Goal: Task Accomplishment & Management: Manage account settings

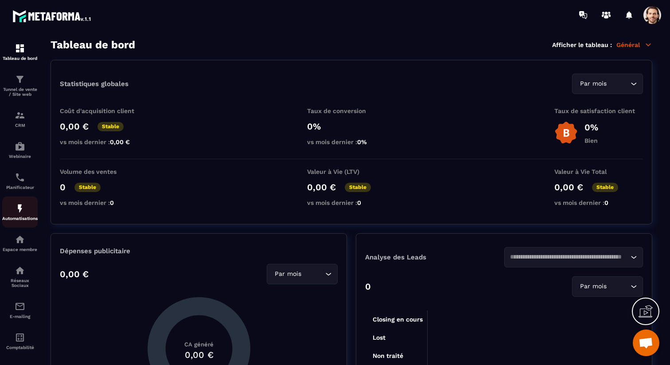
click at [23, 212] on img at bounding box center [20, 208] width 11 height 11
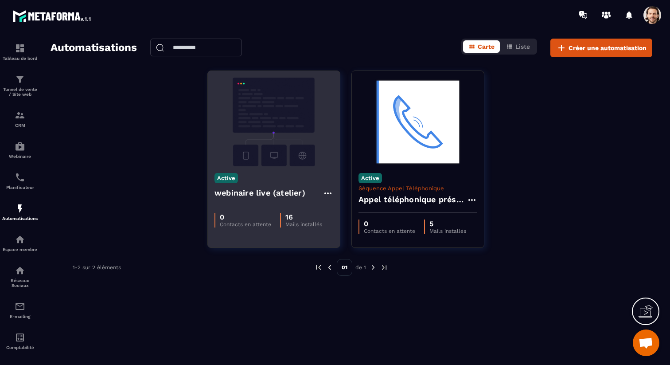
click at [240, 190] on h4 "webinaire live (atelier)" at bounding box center [260, 193] width 91 height 12
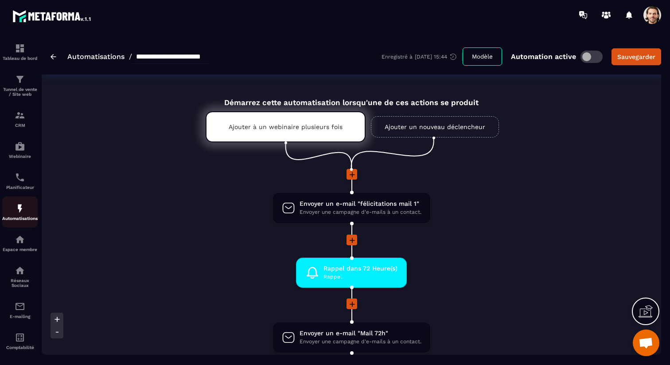
click at [22, 221] on p "Automatisations" at bounding box center [19, 218] width 35 height 5
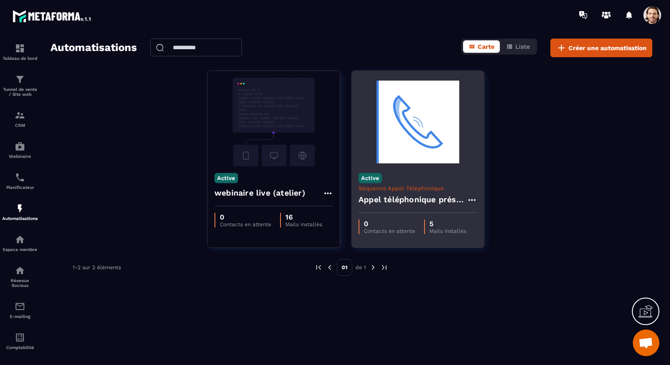
click at [399, 199] on h4 "Appel téléphonique présence" at bounding box center [413, 199] width 108 height 12
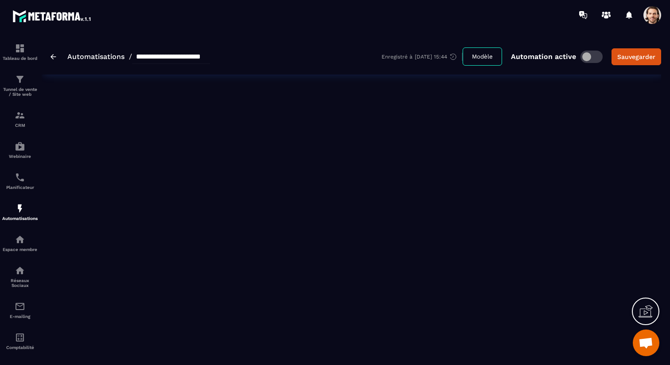
type input "**********"
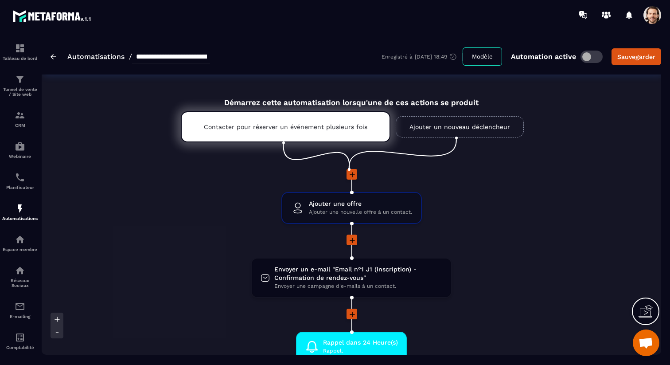
click at [352, 175] on icon at bounding box center [352, 174] width 9 height 9
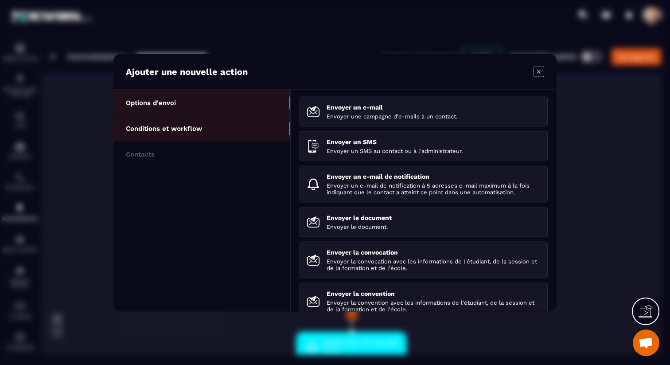
click at [167, 131] on p "Conditions et workflow" at bounding box center [164, 128] width 76 height 8
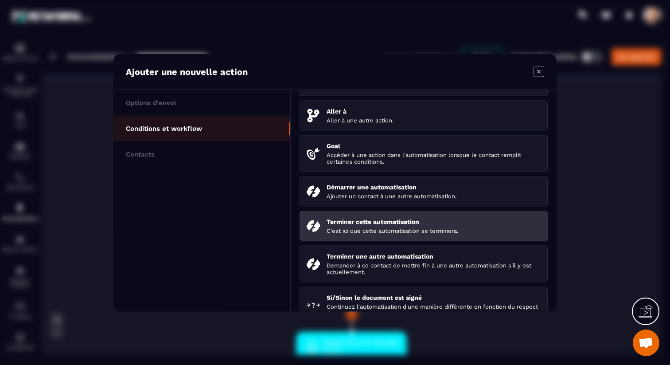
scroll to position [71, 0]
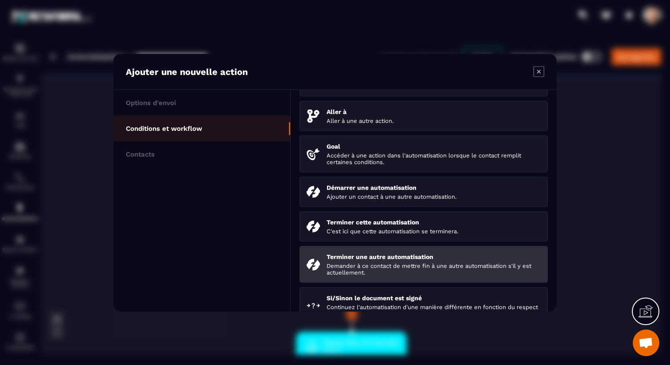
click at [406, 260] on p "Terminer une autre automatisation" at bounding box center [434, 256] width 214 height 7
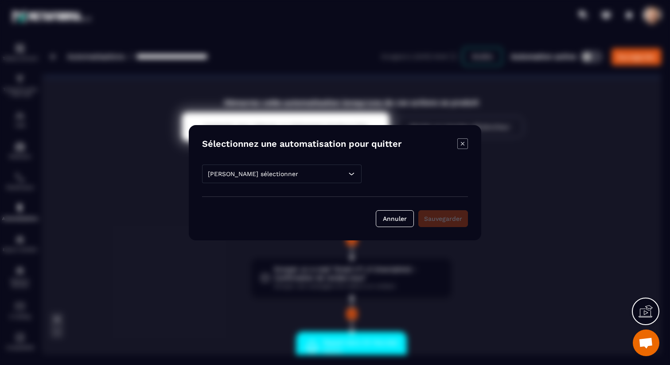
click at [307, 176] on div "[PERSON_NAME] sélectionner" at bounding box center [282, 174] width 160 height 19
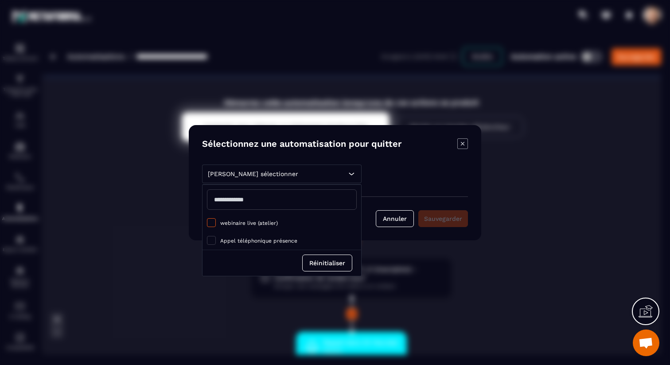
click at [267, 223] on span "webinaire live (atelier)" at bounding box center [249, 223] width 58 height 6
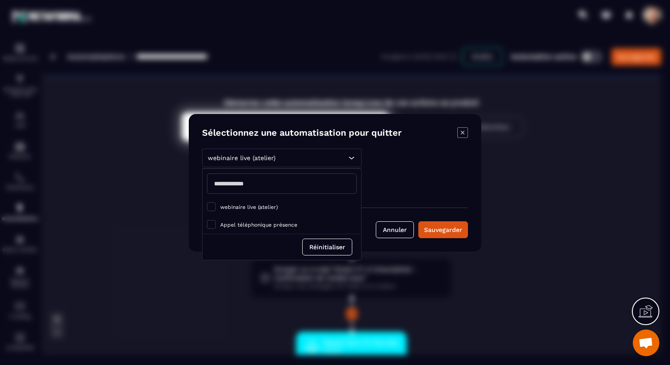
click at [433, 201] on div "webinaire live (atelier) webinaire live (atelier) [PERSON_NAME] téléphonique pr…" at bounding box center [335, 194] width 266 height 90
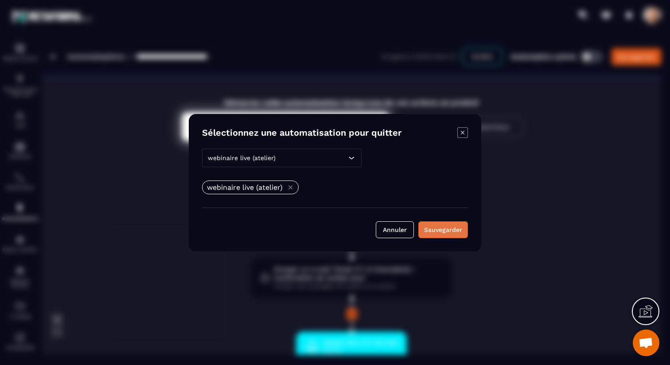
click at [445, 227] on div "Sauvegarder" at bounding box center [443, 229] width 38 height 9
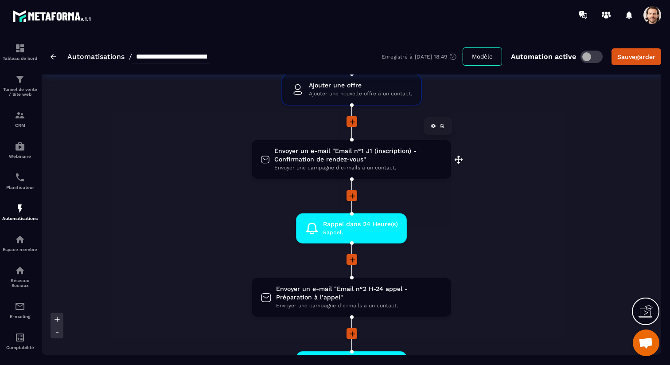
scroll to position [191, 0]
click at [321, 149] on span "Envoyer un e-mail "Email n°1 J1 (inscription) - Confirmation de rendez-vous"" at bounding box center [358, 154] width 168 height 17
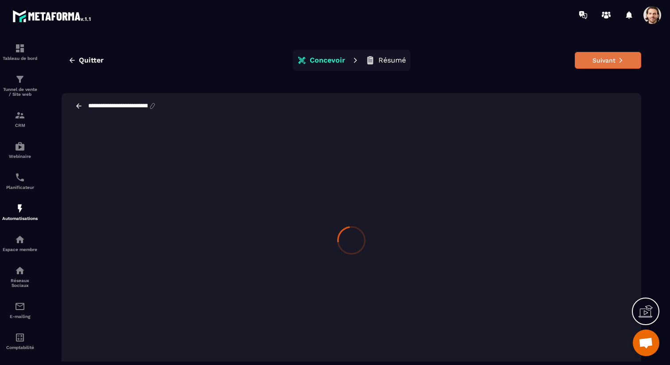
click at [604, 59] on button "Suivant" at bounding box center [608, 60] width 67 height 17
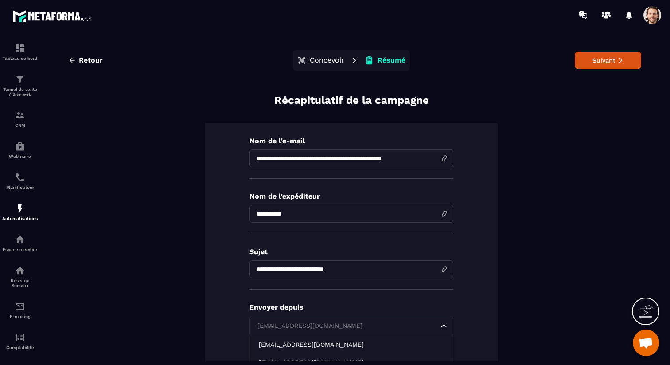
click at [344, 325] on div "[EMAIL_ADDRESS][DOMAIN_NAME]" at bounding box center [347, 326] width 185 height 10
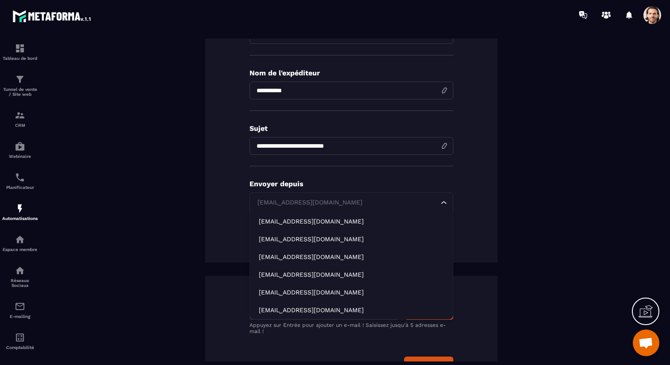
scroll to position [157, 0]
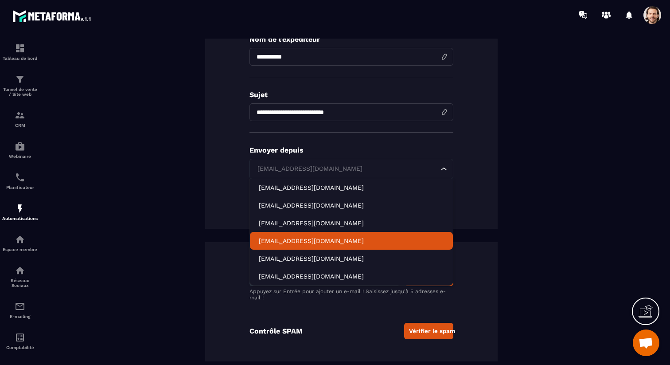
click at [346, 244] on p "[EMAIL_ADDRESS][DOMAIN_NAME]" at bounding box center [351, 240] width 185 height 9
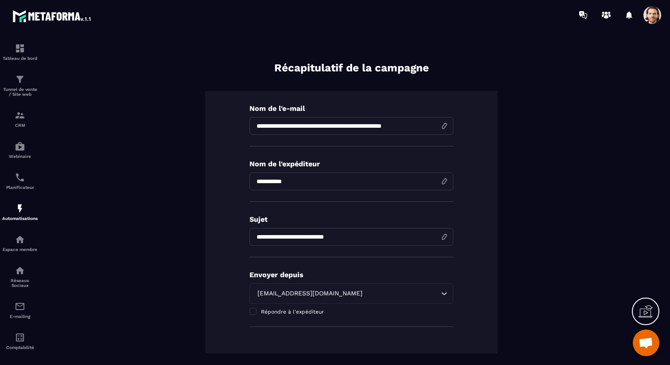
scroll to position [0, 0]
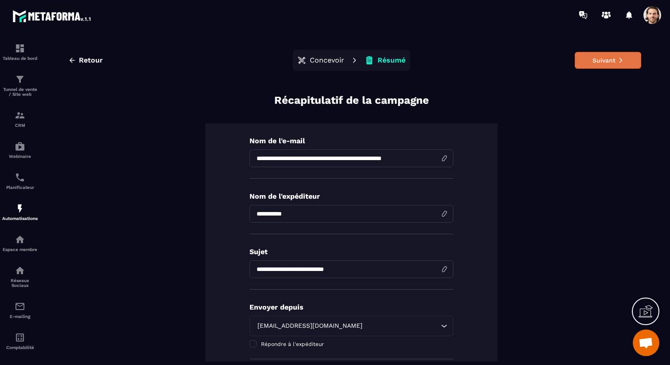
click at [615, 54] on button "Suivant" at bounding box center [608, 60] width 67 height 17
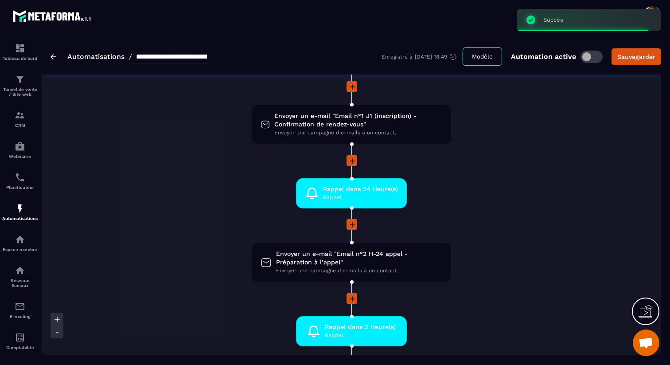
scroll to position [234, 0]
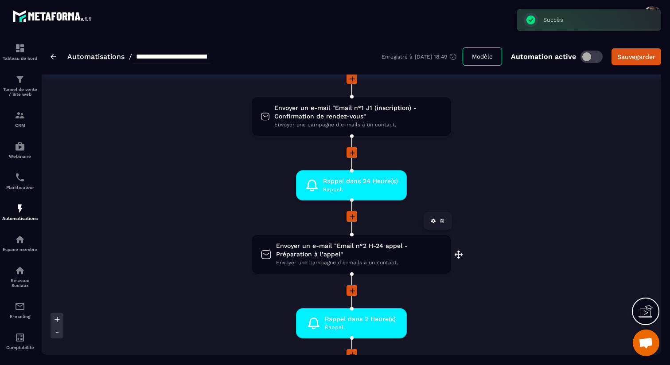
click at [381, 262] on span "Envoyer une campagne d'e-mails à un contact." at bounding box center [359, 263] width 166 height 8
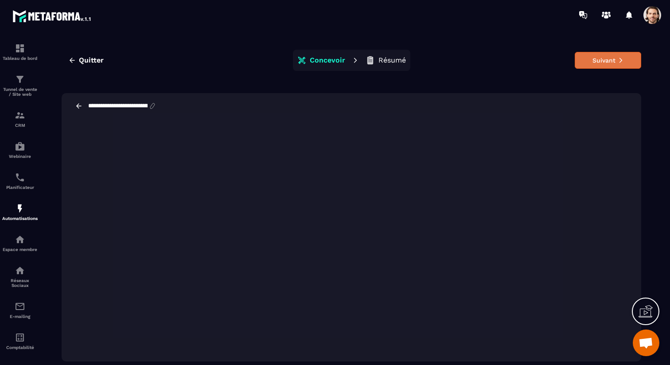
click at [639, 67] on button "Suivant" at bounding box center [608, 60] width 67 height 17
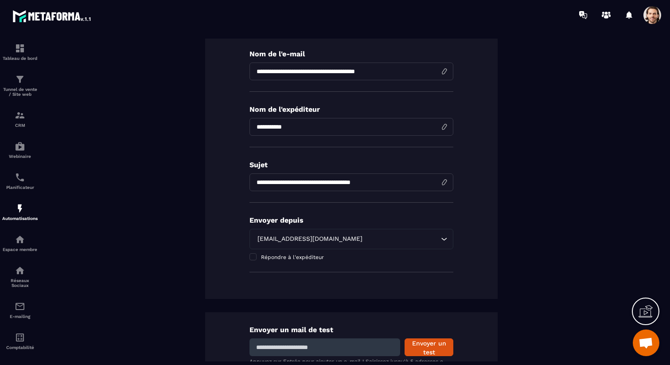
scroll to position [88, 0]
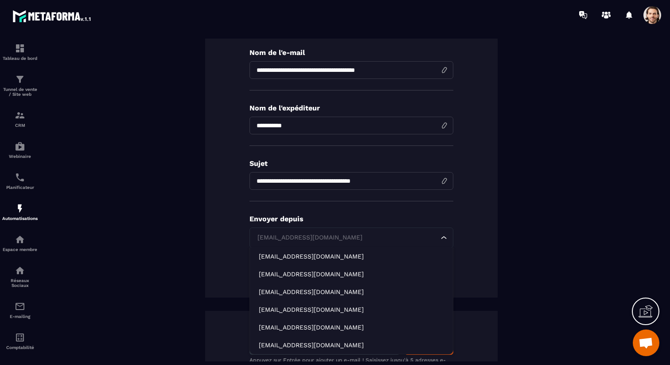
click at [333, 243] on div "[EMAIL_ADDRESS][DOMAIN_NAME] Loading..." at bounding box center [352, 237] width 204 height 20
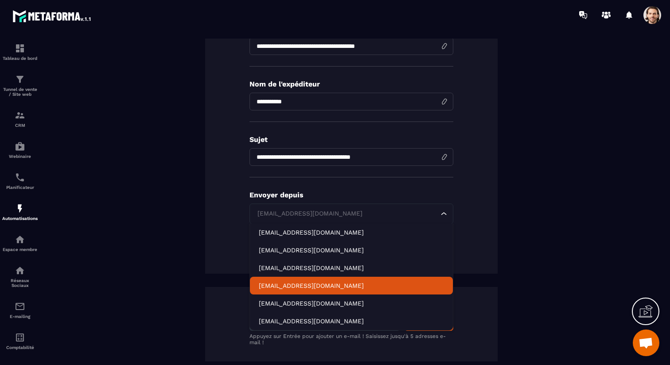
scroll to position [110, 0]
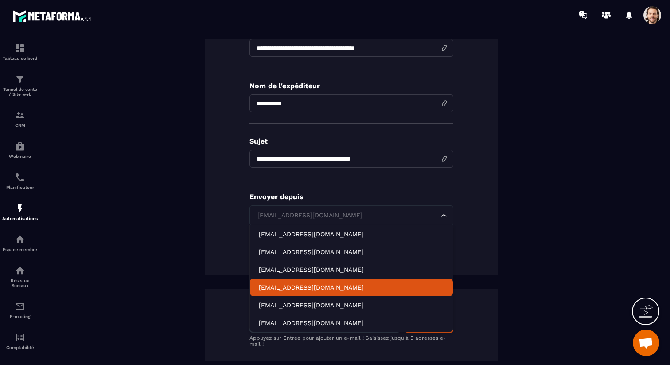
click at [346, 287] on p "[EMAIL_ADDRESS][DOMAIN_NAME]" at bounding box center [351, 287] width 185 height 9
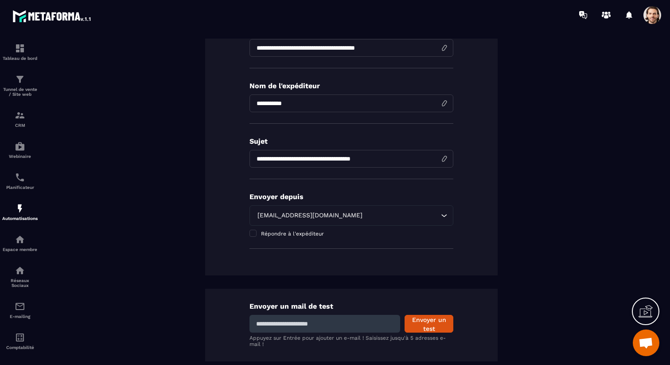
scroll to position [0, 0]
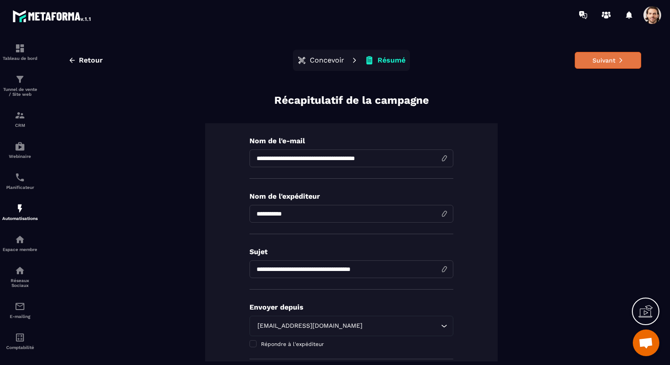
click at [600, 64] on button "Suivant" at bounding box center [608, 60] width 67 height 17
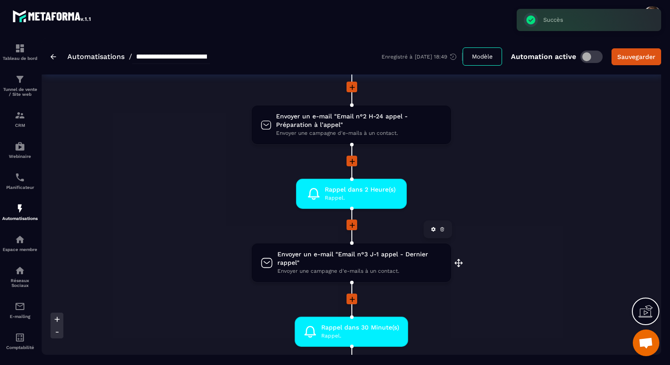
scroll to position [381, 0]
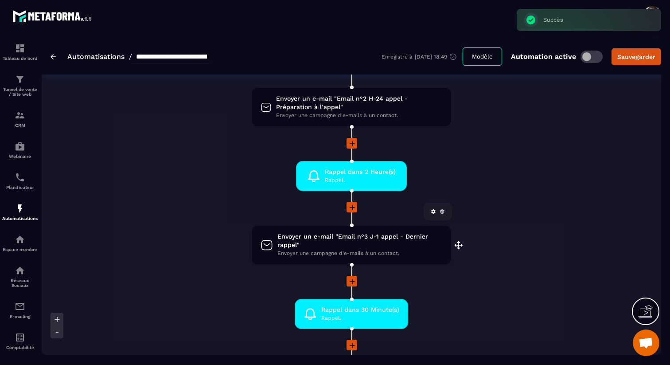
click at [390, 242] on span "Envoyer un e-mail "Email n°3 J-1 appel - Dernier rappel"" at bounding box center [360, 240] width 165 height 17
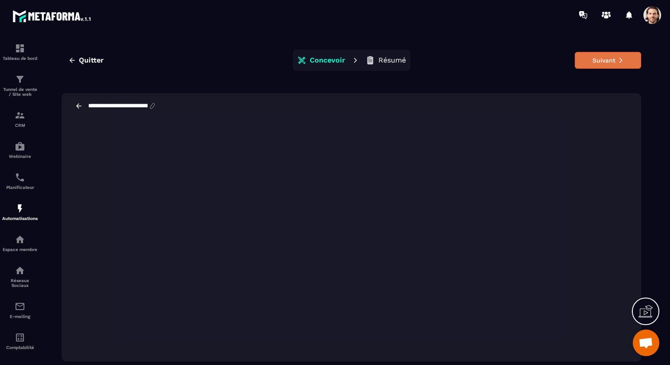
click at [605, 62] on button "Suivant" at bounding box center [608, 60] width 67 height 17
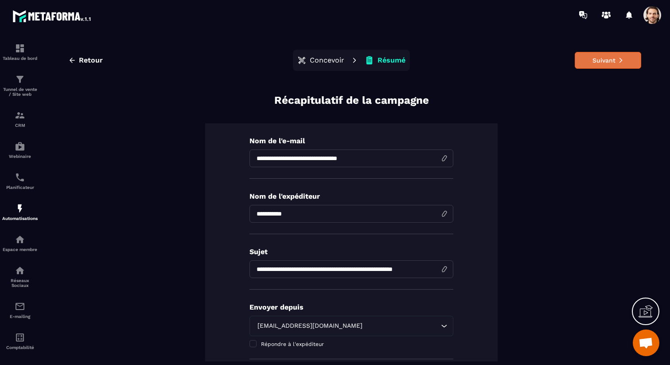
click at [626, 59] on button "Suivant" at bounding box center [608, 60] width 67 height 17
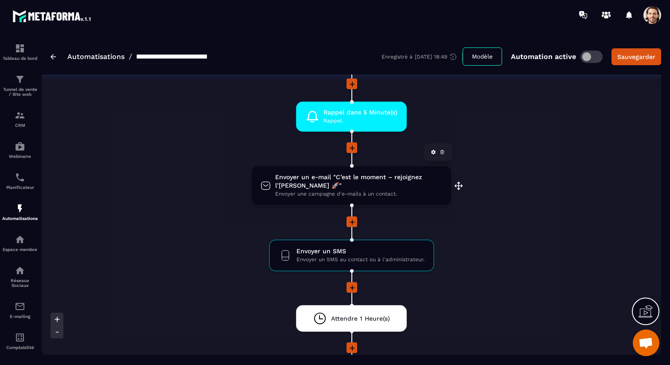
scroll to position [715, 0]
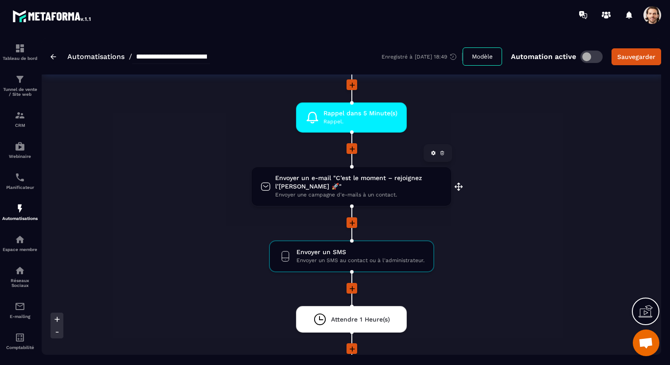
click at [346, 186] on span "Envoyer un e-mail "C’est le moment – rejoignez l’[PERSON_NAME] 🚀"" at bounding box center [358, 182] width 167 height 17
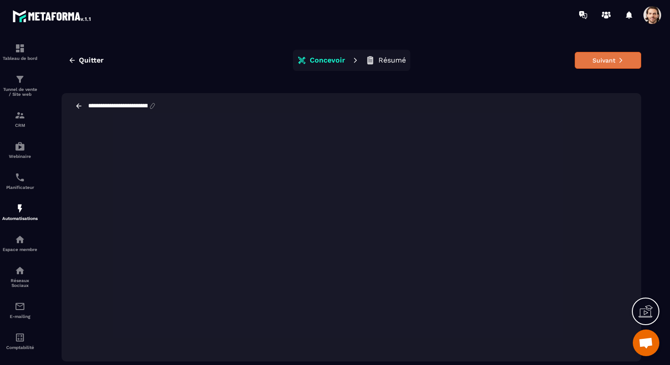
click at [600, 61] on button "Suivant" at bounding box center [608, 60] width 67 height 17
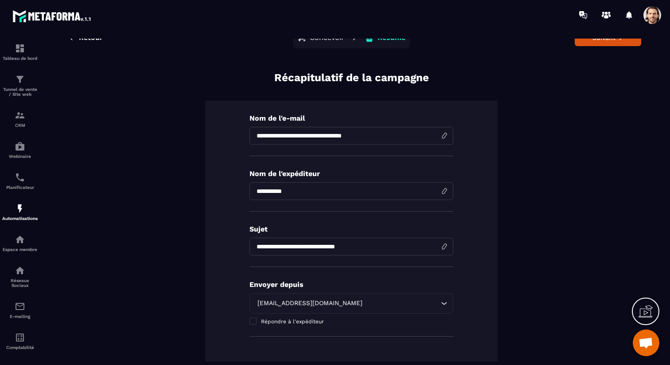
scroll to position [22, 0]
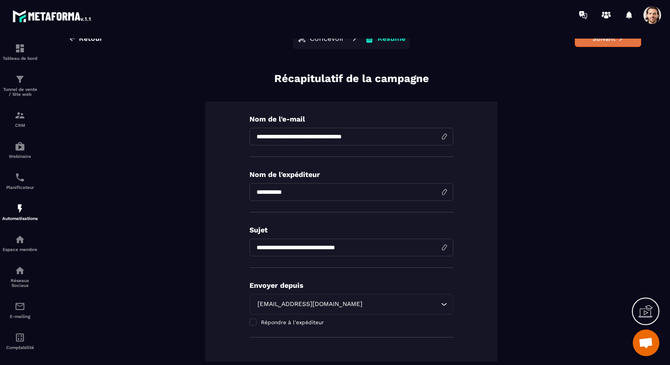
click at [615, 43] on button "Suivant" at bounding box center [608, 38] width 67 height 17
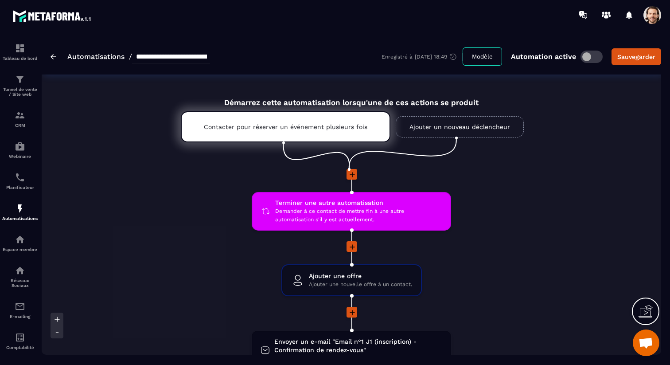
click at [658, 16] on span at bounding box center [653, 15] width 18 height 18
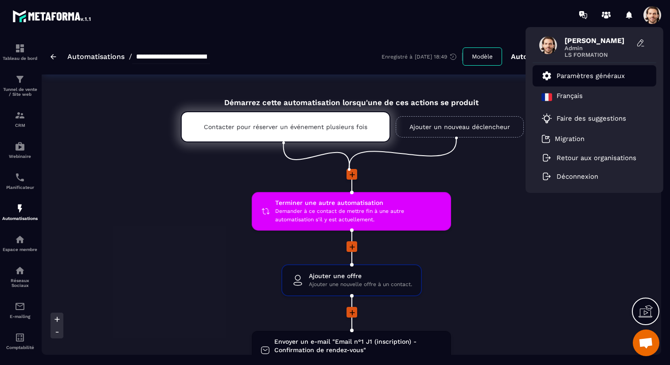
click at [613, 77] on p "Paramètres généraux" at bounding box center [591, 76] width 68 height 8
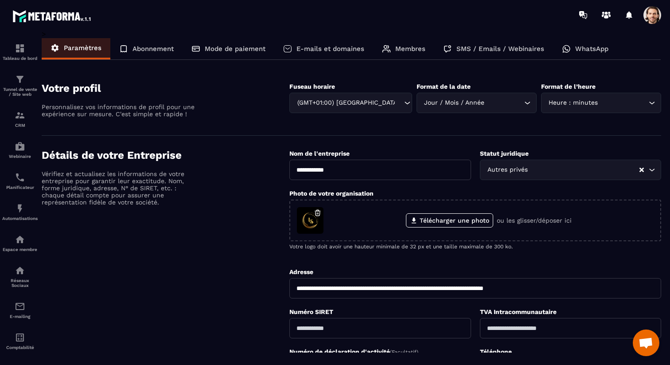
click at [413, 51] on p "Membres" at bounding box center [411, 49] width 30 height 8
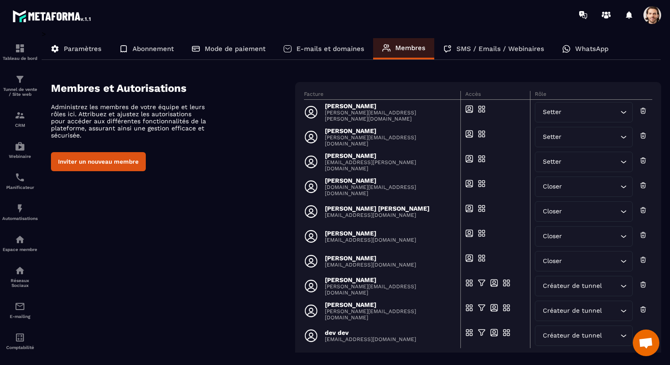
click at [120, 159] on button "Inviter un nouveau membre" at bounding box center [98, 161] width 95 height 19
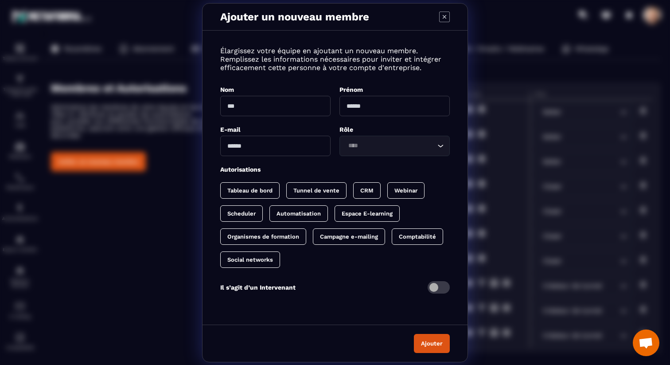
click at [264, 144] on input "Modal window" at bounding box center [275, 146] width 110 height 20
paste input "**********"
type input "**********"
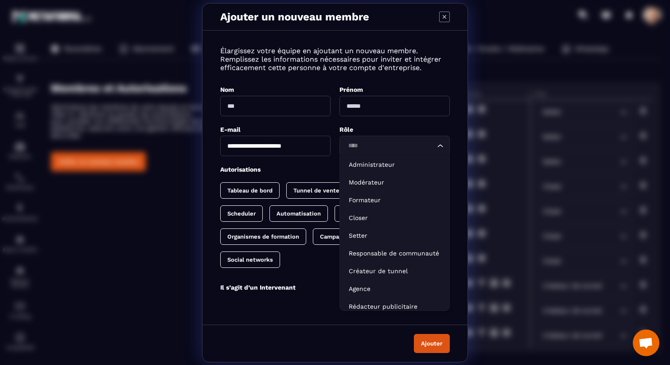
click at [356, 149] on input "Search for option" at bounding box center [390, 146] width 90 height 10
click at [376, 217] on p "Closer" at bounding box center [395, 217] width 92 height 9
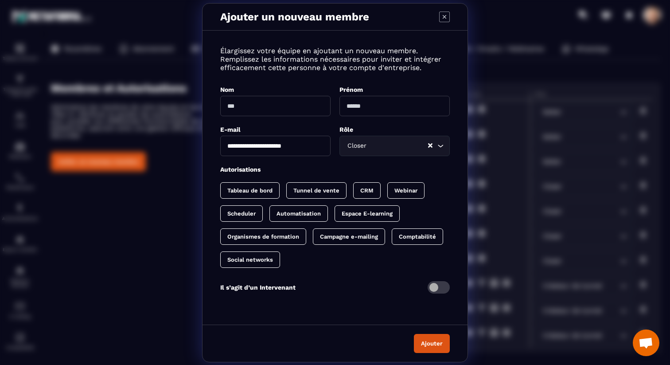
click at [305, 192] on p "Tunnel de vente" at bounding box center [317, 190] width 46 height 7
click at [305, 192] on p "Tunnel de vente" at bounding box center [325, 190] width 46 height 7
drag, startPoint x: 254, startPoint y: 192, endPoint x: 338, endPoint y: 191, distance: 84.3
click at [256, 192] on p "Tableau de bord" at bounding box center [249, 190] width 45 height 7
click at [381, 191] on p "CRM" at bounding box center [375, 190] width 13 height 7
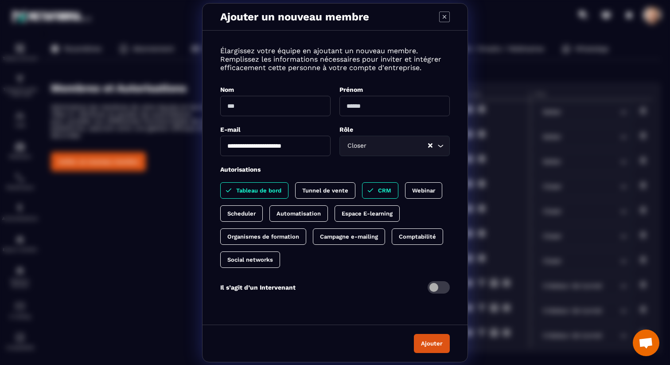
click at [251, 215] on p "Scheduler" at bounding box center [241, 213] width 28 height 7
drag, startPoint x: 233, startPoint y: 147, endPoint x: 212, endPoint y: 146, distance: 20.9
click at [212, 146] on div "**********" at bounding box center [335, 175] width 265 height 272
click at [287, 105] on input "Modal window" at bounding box center [275, 106] width 110 height 20
paste input "*****"
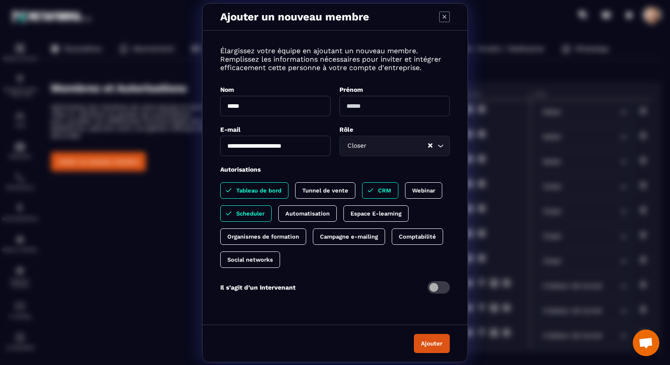
type input "*****"
click at [370, 105] on input "Modal window" at bounding box center [395, 106] width 110 height 20
paste input "*****"
type input "*****"
click at [400, 152] on div "Closer Loading..." at bounding box center [395, 146] width 110 height 20
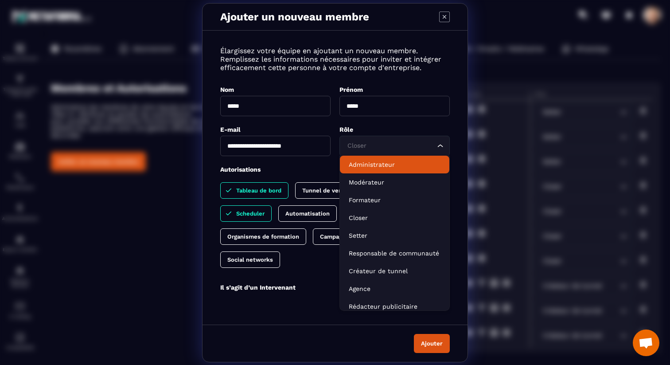
click at [404, 164] on p "Administrateur" at bounding box center [395, 164] width 92 height 9
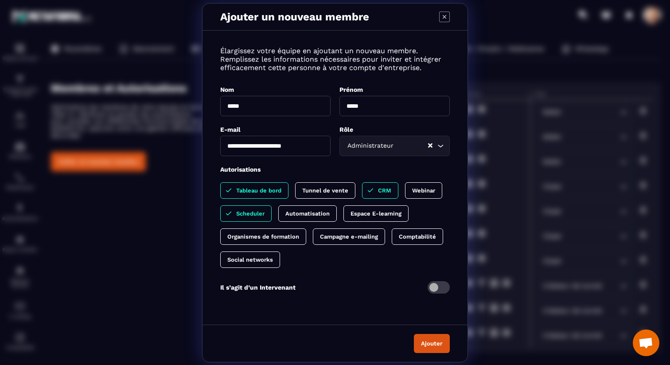
click at [429, 344] on button "Ajouter" at bounding box center [432, 343] width 36 height 19
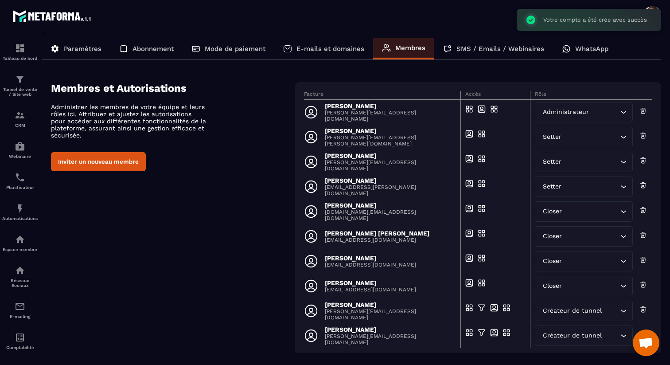
click at [577, 111] on div "Administrateur" at bounding box center [579, 112] width 79 height 10
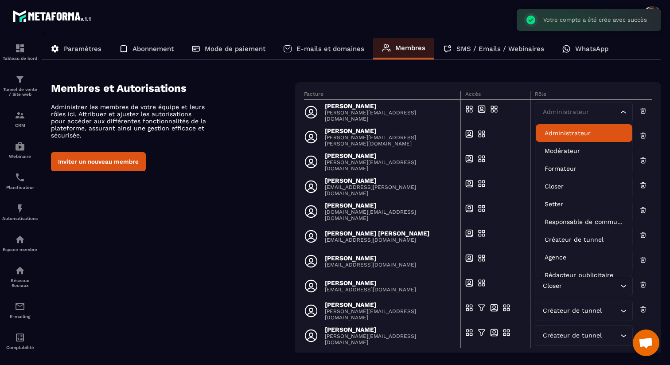
click at [508, 73] on section "Membres et Autorisations Administrez les membres de votre équipe et leurs rôles…" at bounding box center [356, 232] width 611 height 327
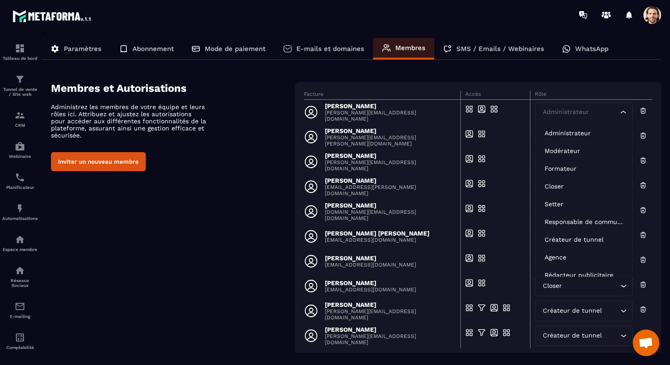
click at [571, 112] on div "Administrateur" at bounding box center [579, 112] width 79 height 10
click at [576, 186] on p "Closer" at bounding box center [584, 186] width 79 height 9
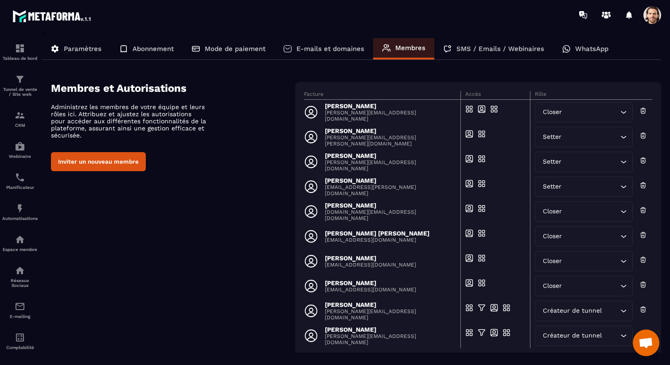
click at [121, 164] on button "Inviter un nouveau membre" at bounding box center [98, 161] width 95 height 19
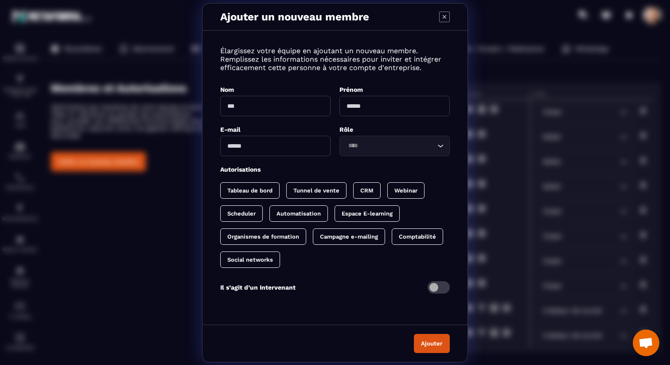
click at [251, 148] on input "Modal window" at bounding box center [275, 146] width 110 height 20
paste input "**********"
type input "**********"
click at [260, 105] on input "Modal window" at bounding box center [275, 106] width 110 height 20
click at [278, 105] on input "********" at bounding box center [275, 106] width 110 height 20
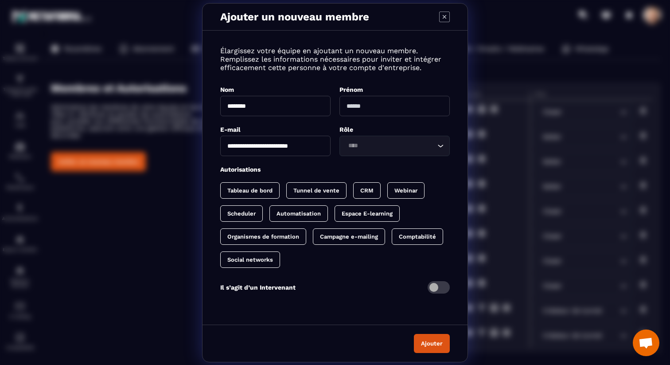
click at [278, 105] on input "********" at bounding box center [275, 106] width 110 height 20
type input "********"
click at [417, 111] on input "Modal window" at bounding box center [395, 106] width 110 height 20
paste input "********"
type input "********"
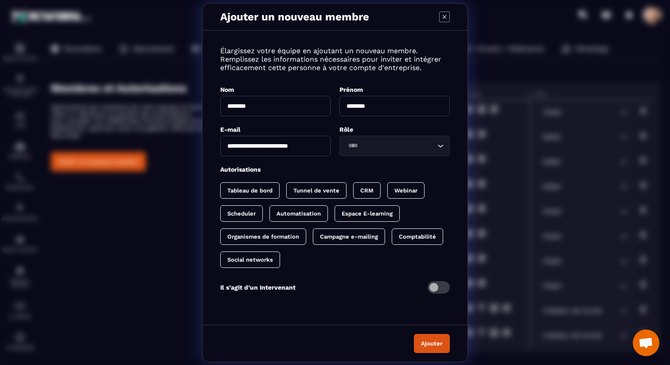
click at [353, 186] on div "Tunnel de vente" at bounding box center [366, 190] width 27 height 16
click at [297, 193] on div "Tunnel de vente" at bounding box center [320, 190] width 69 height 16
click at [247, 190] on p "Tableau de bord" at bounding box center [249, 190] width 45 height 7
click at [380, 188] on p "CRM" at bounding box center [375, 190] width 13 height 7
drag, startPoint x: 243, startPoint y: 215, endPoint x: 256, endPoint y: 223, distance: 15.7
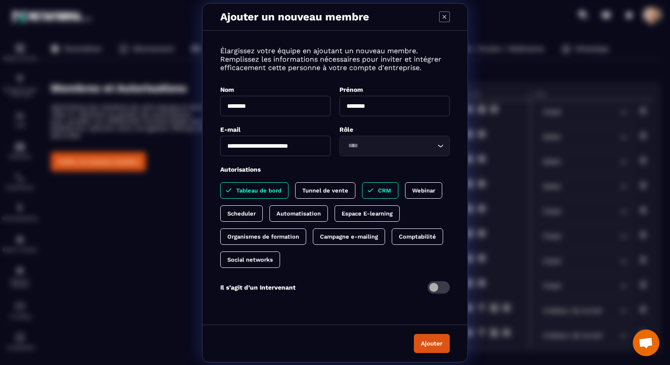
click at [243, 215] on p "Scheduler" at bounding box center [241, 213] width 28 height 7
click at [426, 341] on button "Ajouter" at bounding box center [432, 343] width 36 height 19
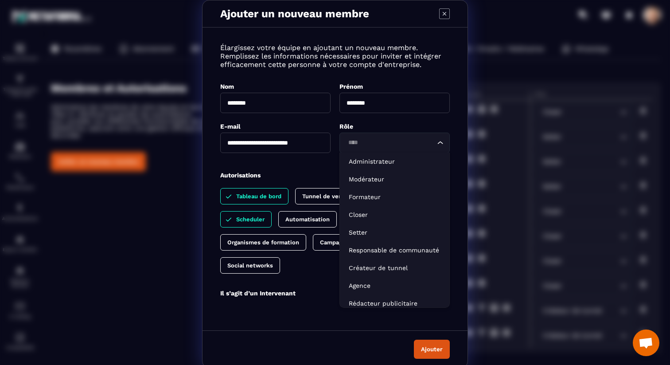
click at [365, 143] on input "Search for option" at bounding box center [390, 143] width 90 height 10
drag, startPoint x: 371, startPoint y: 212, endPoint x: 382, endPoint y: 239, distance: 29.8
click at [371, 212] on p "Closer" at bounding box center [395, 214] width 92 height 9
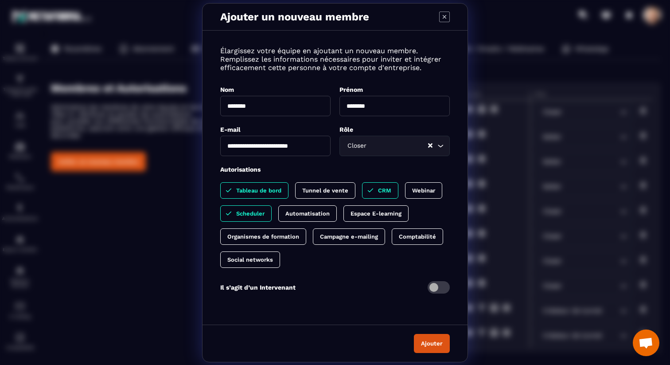
click at [423, 339] on button "Ajouter" at bounding box center [432, 343] width 36 height 19
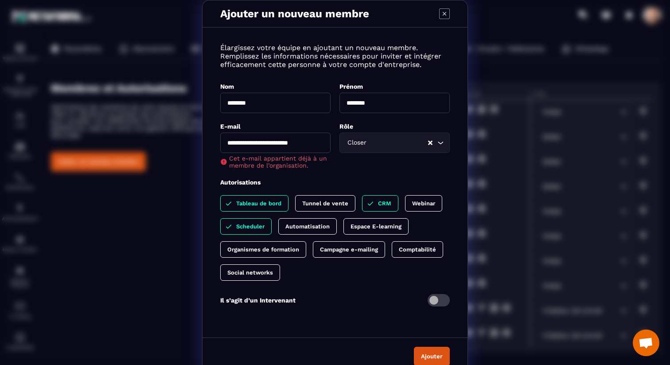
click at [445, 16] on icon "Modal window" at bounding box center [444, 13] width 11 height 11
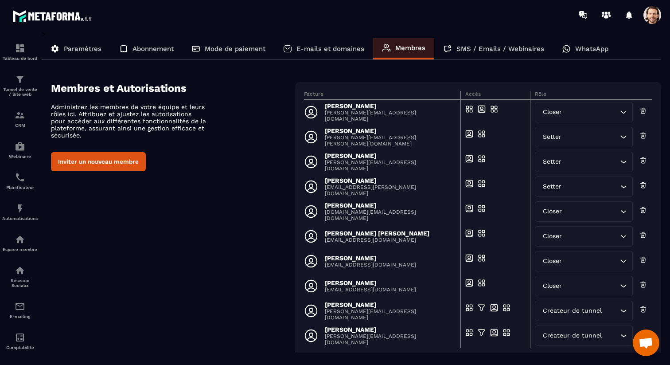
scroll to position [43, 0]
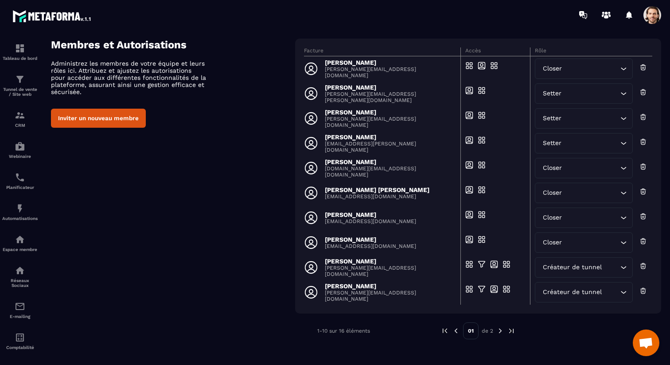
click at [498, 331] on img at bounding box center [501, 331] width 8 height 8
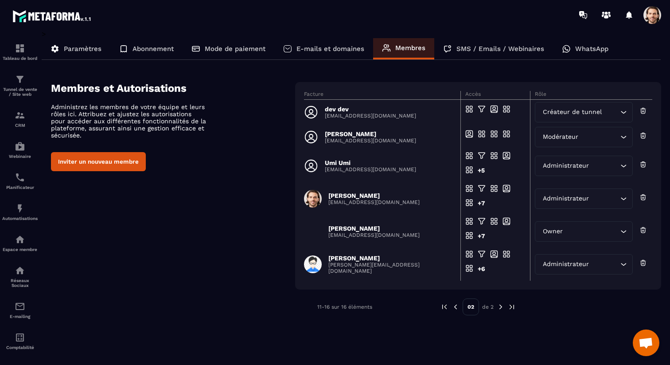
click at [457, 304] on img at bounding box center [456, 307] width 8 height 8
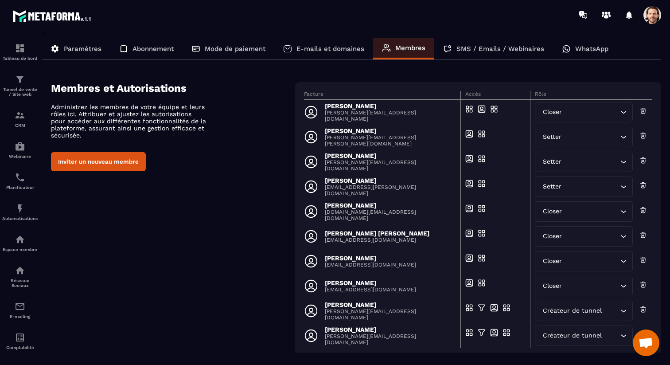
click at [76, 165] on button "Inviter un nouveau membre" at bounding box center [98, 161] width 95 height 19
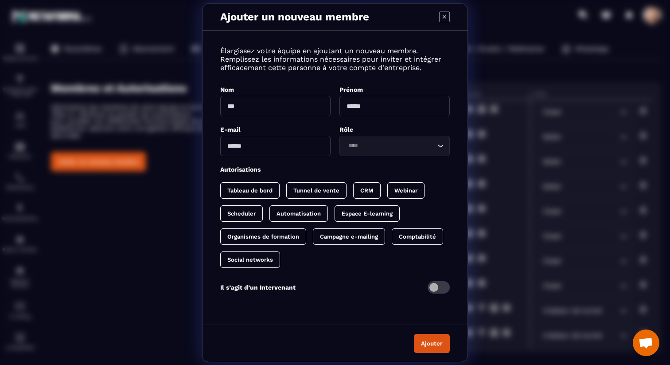
click at [263, 147] on input "Modal window" at bounding box center [275, 146] width 110 height 20
paste input "********"
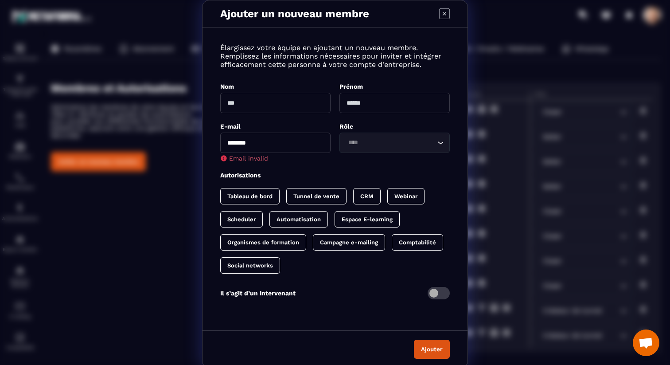
click at [268, 141] on input "********" at bounding box center [275, 143] width 110 height 20
paste input "**********"
type input "**********"
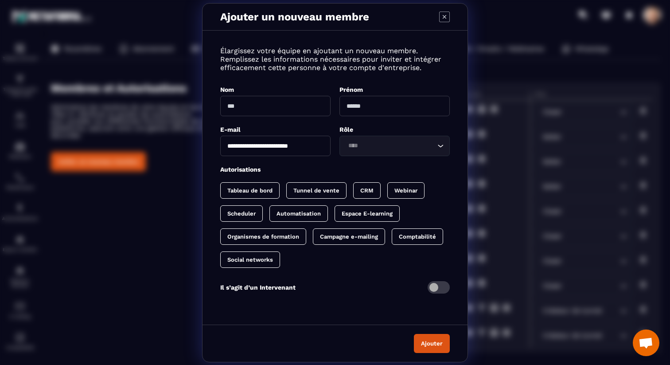
click at [276, 106] on input "Modal window" at bounding box center [275, 106] width 110 height 20
type input "********"
click at [370, 104] on input "Modal window" at bounding box center [395, 106] width 110 height 20
paste input "********"
type input "********"
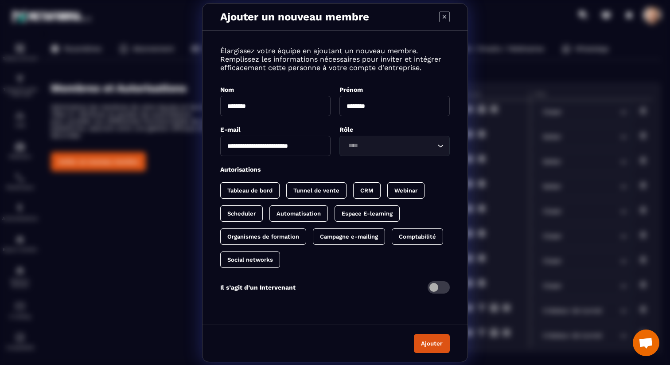
click at [382, 149] on input "Search for option" at bounding box center [390, 146] width 90 height 10
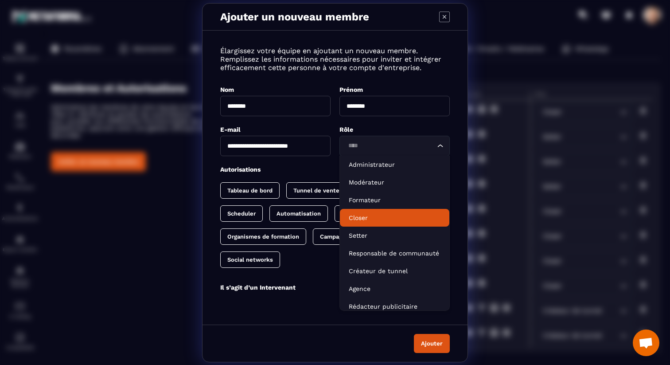
click at [369, 213] on p "Closer" at bounding box center [395, 217] width 92 height 9
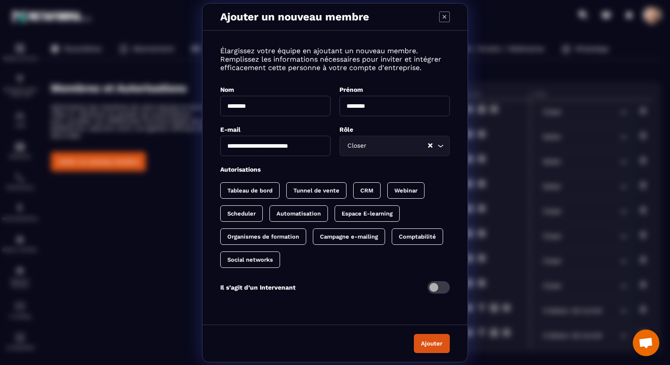
drag, startPoint x: 257, startPoint y: 187, endPoint x: 277, endPoint y: 189, distance: 20.1
click at [258, 187] on p "Tableau de bord" at bounding box center [249, 190] width 45 height 7
drag, startPoint x: 376, startPoint y: 188, endPoint x: 309, endPoint y: 200, distance: 68.0
click at [376, 188] on p "CRM" at bounding box center [375, 190] width 13 height 7
click at [270, 212] on div "Scheduler" at bounding box center [299, 213] width 59 height 16
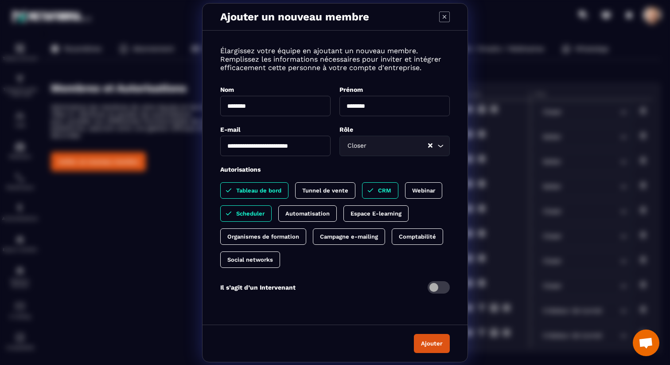
click at [424, 341] on button "Ajouter" at bounding box center [432, 343] width 36 height 19
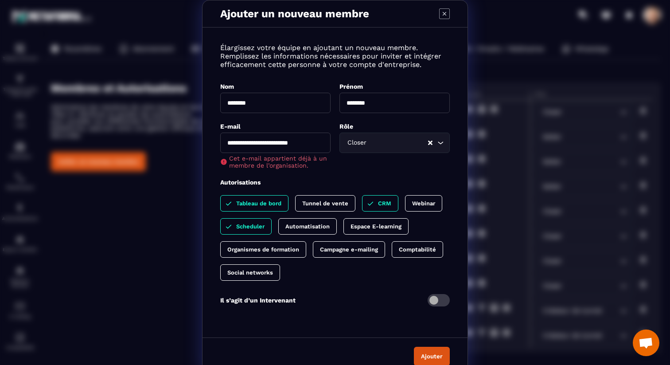
click at [447, 14] on icon "Modal window" at bounding box center [444, 13] width 11 height 11
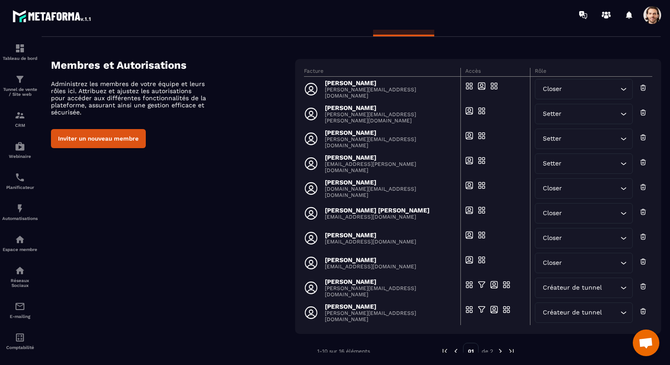
scroll to position [43, 0]
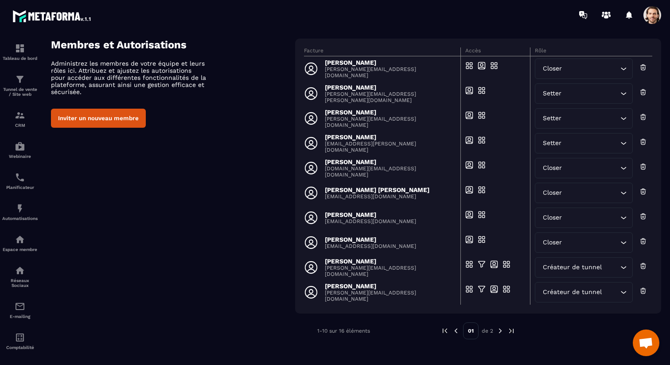
click at [500, 332] on img at bounding box center [501, 331] width 8 height 8
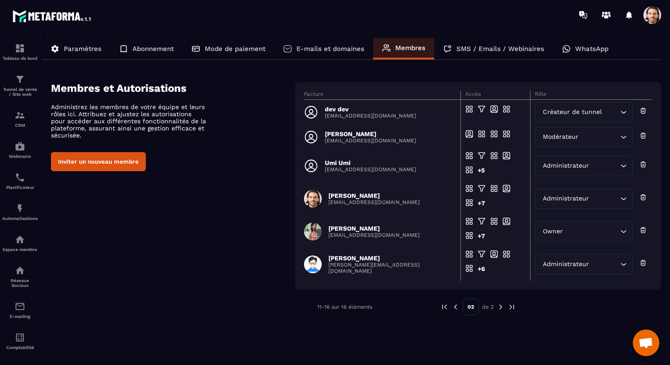
click at [454, 306] on img at bounding box center [456, 307] width 8 height 8
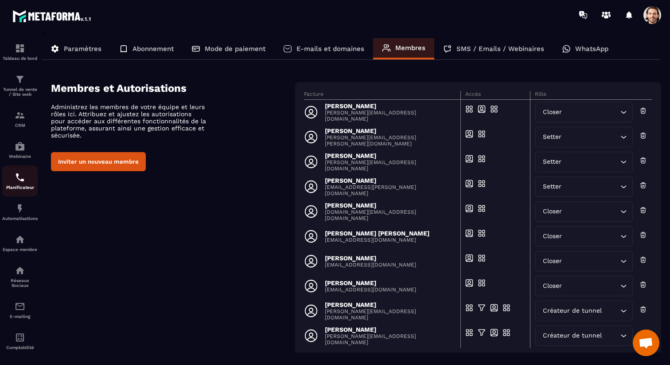
click at [18, 185] on div "Planificateur" at bounding box center [19, 181] width 35 height 18
